Goal: Information Seeking & Learning: Learn about a topic

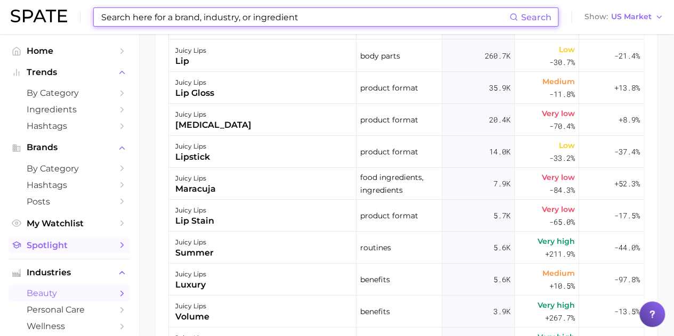
scroll to position [799, 0]
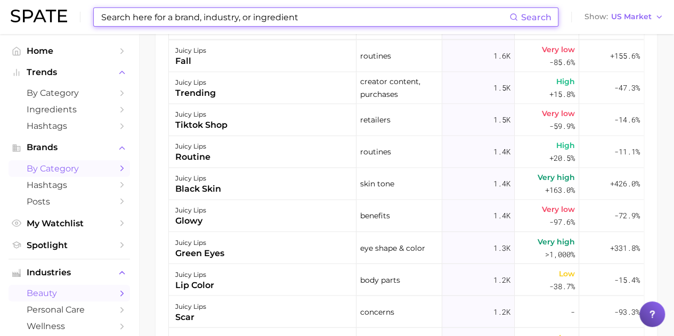
click at [69, 172] on span "by Category" at bounding box center [69, 169] width 85 height 10
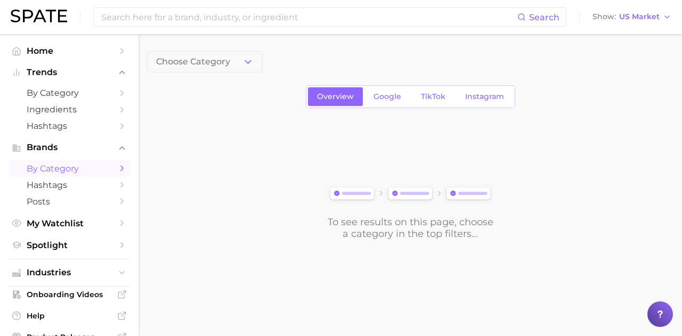
click at [235, 69] on button "Choose Category" at bounding box center [205, 61] width 116 height 21
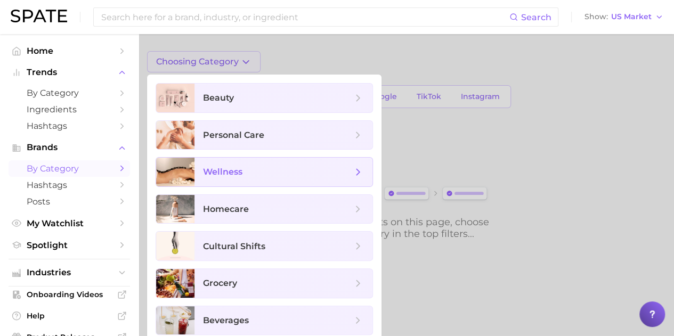
click at [242, 175] on span "wellness" at bounding box center [222, 172] width 39 height 10
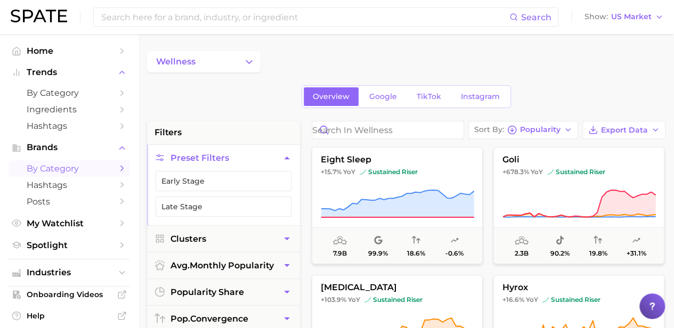
drag, startPoint x: 235, startPoint y: 63, endPoint x: 242, endPoint y: 62, distance: 6.5
click at [233, 63] on button "wellness" at bounding box center [203, 61] width 113 height 21
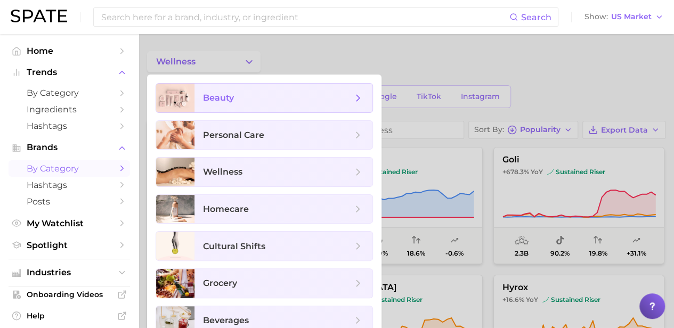
click at [222, 104] on span "beauty" at bounding box center [283, 98] width 178 height 29
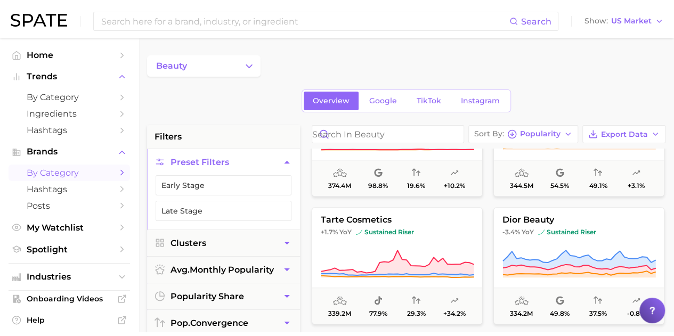
scroll to position [480, 0]
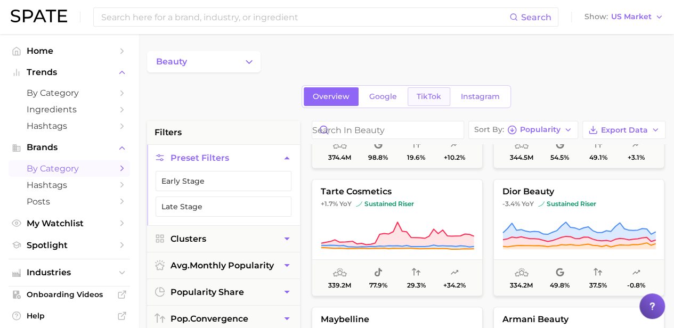
click at [434, 100] on span "TikTok" at bounding box center [429, 96] width 25 height 9
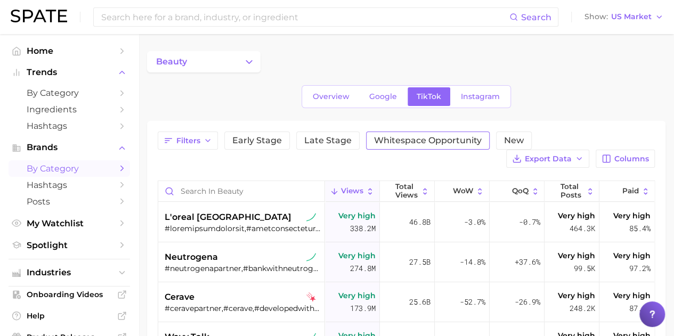
click at [444, 137] on span "Whitespace Opportunity" at bounding box center [428, 140] width 108 height 9
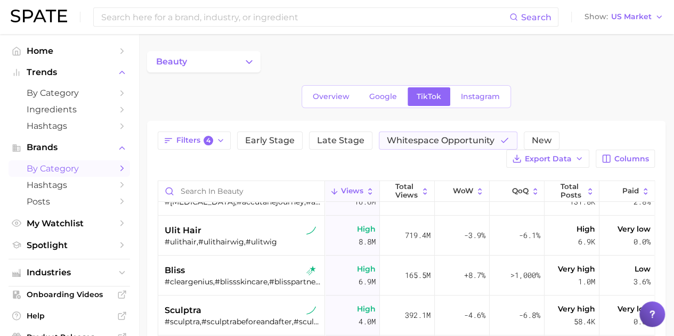
click at [186, 55] on button "beauty" at bounding box center [203, 61] width 113 height 21
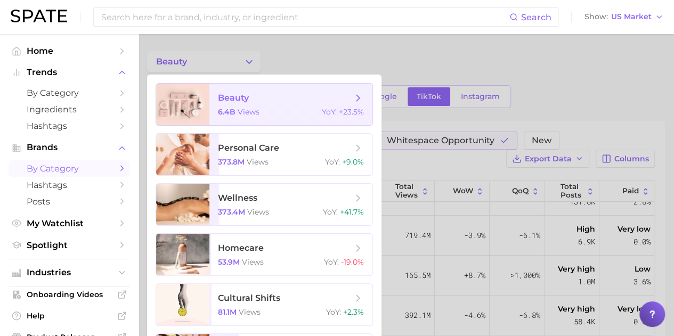
click at [293, 102] on span "beauty" at bounding box center [285, 98] width 134 height 12
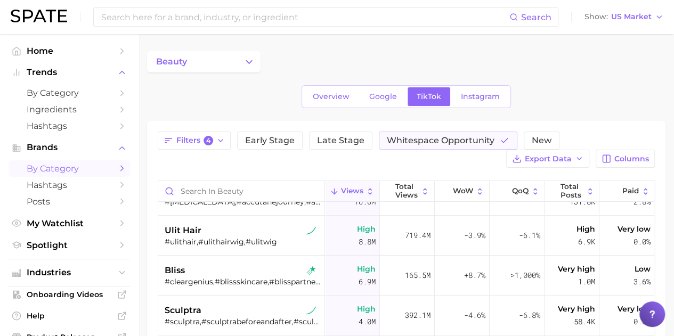
click at [248, 59] on icon "Change Category" at bounding box center [248, 61] width 11 height 11
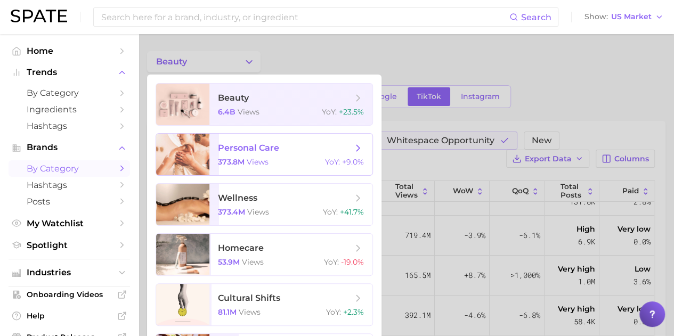
click at [250, 151] on span "personal care" at bounding box center [248, 148] width 61 height 10
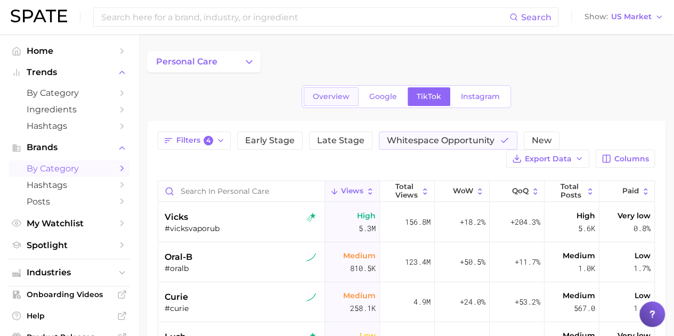
click at [320, 100] on span "Overview" at bounding box center [331, 96] width 37 height 9
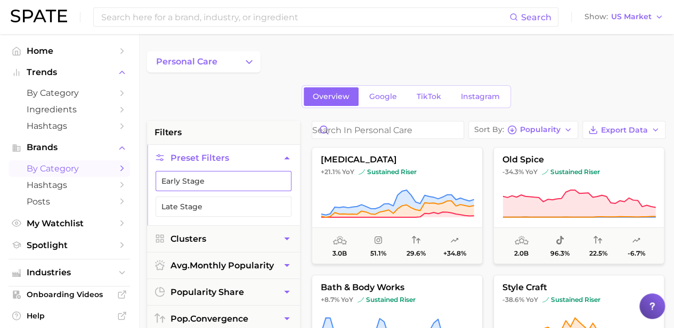
click at [207, 182] on button "Early Stage" at bounding box center [224, 181] width 136 height 20
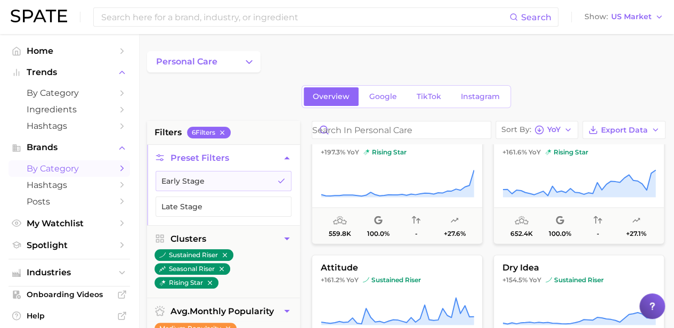
scroll to position [1066, 0]
